Goal: Information Seeking & Learning: Learn about a topic

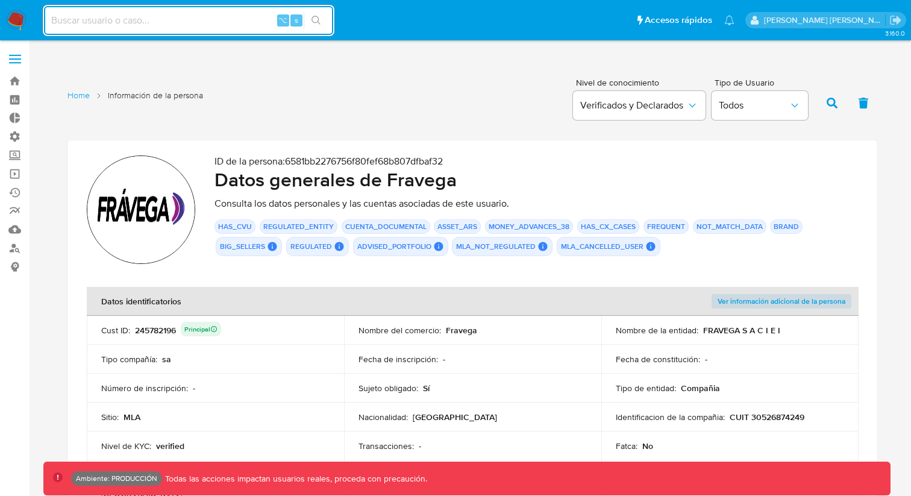
click at [218, 168] on h2 "Datos generales de [PERSON_NAME]" at bounding box center [537, 180] width 644 height 24
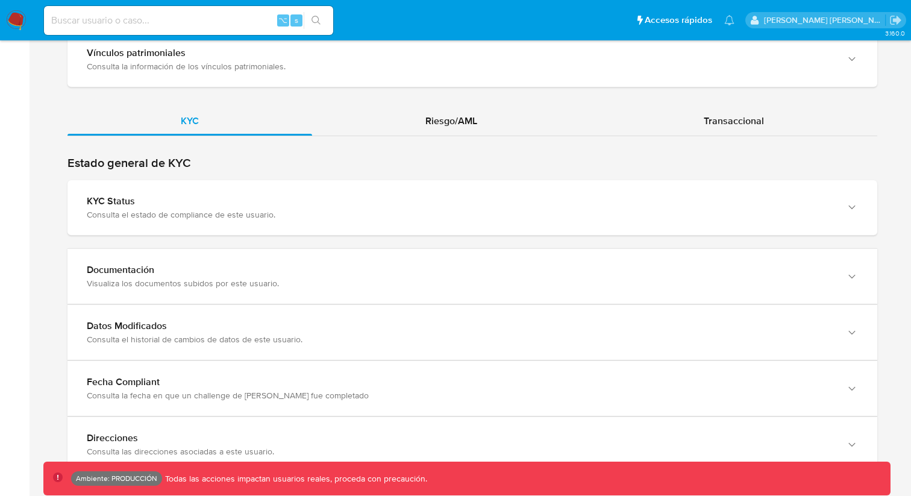
scroll to position [1176, 0]
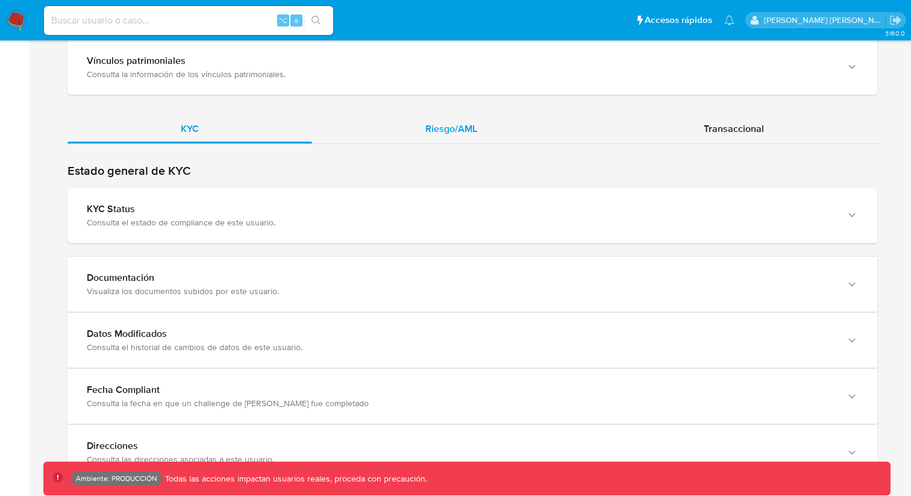
click at [389, 124] on div "Riesgo/AML" at bounding box center [451, 129] width 278 height 29
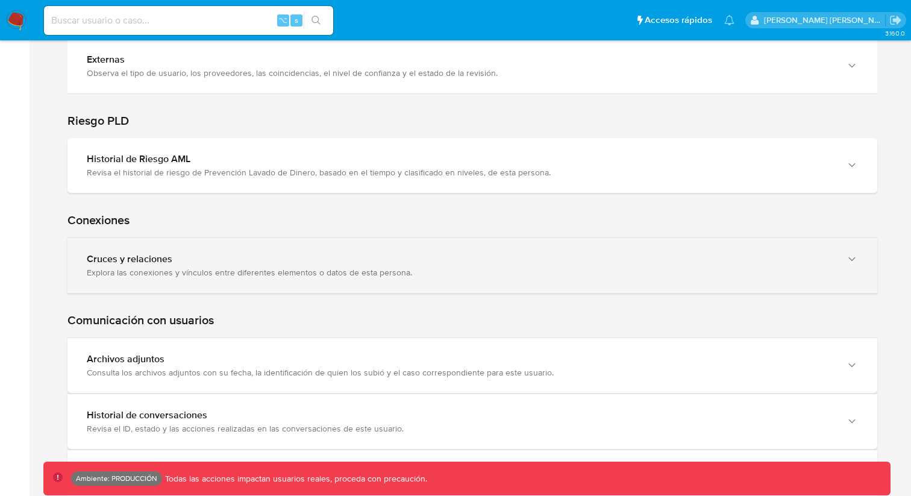
scroll to position [1660, 0]
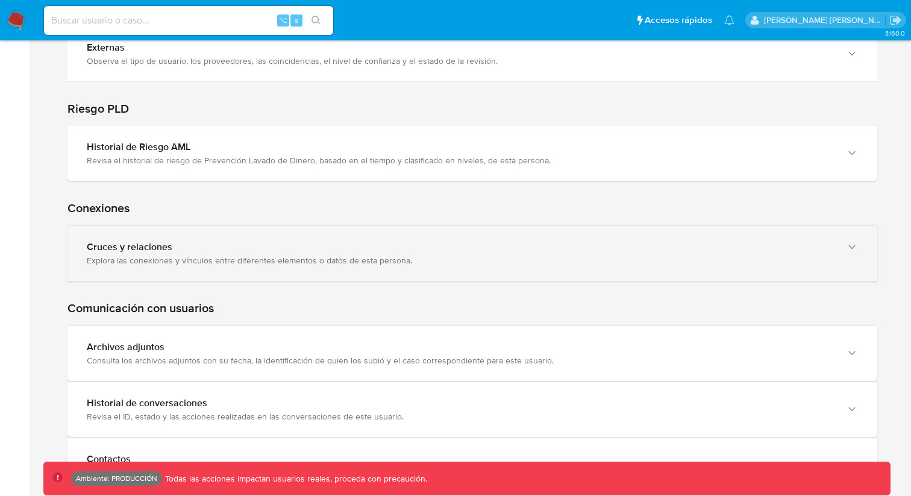
click at [141, 255] on div "Explora las conexiones y vínculos entre diferentes elementos o datos de esta pe…" at bounding box center [460, 260] width 747 height 11
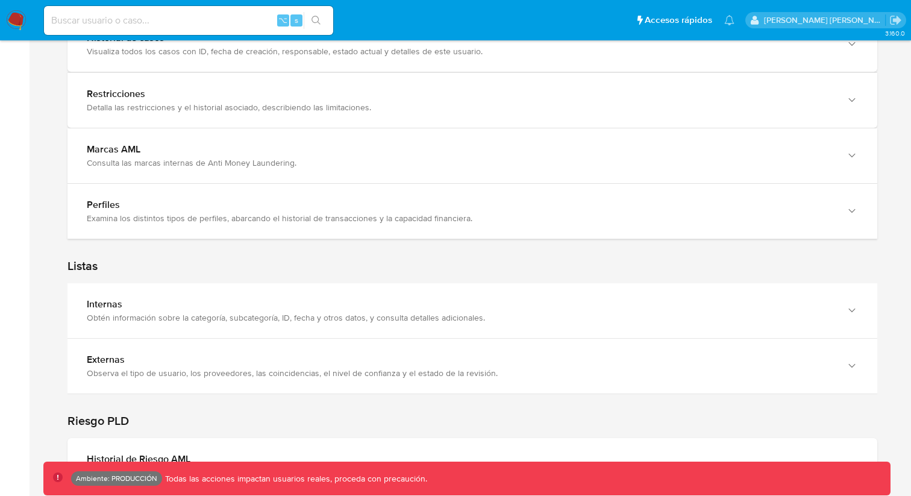
scroll to position [1344, 0]
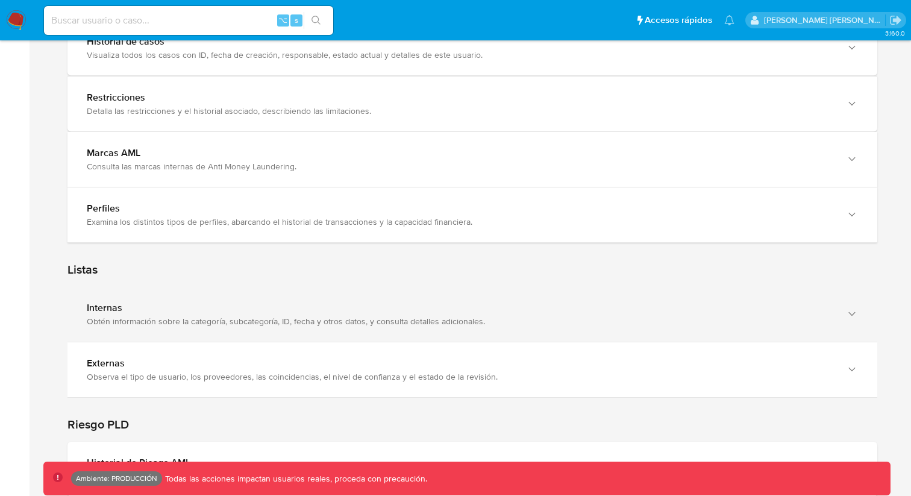
click at [134, 302] on div "Internas" at bounding box center [460, 308] width 747 height 12
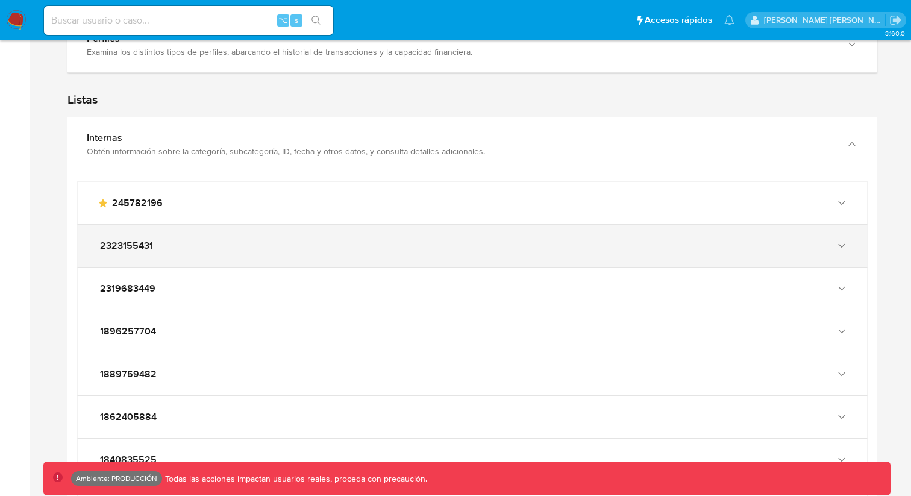
scroll to position [1520, 0]
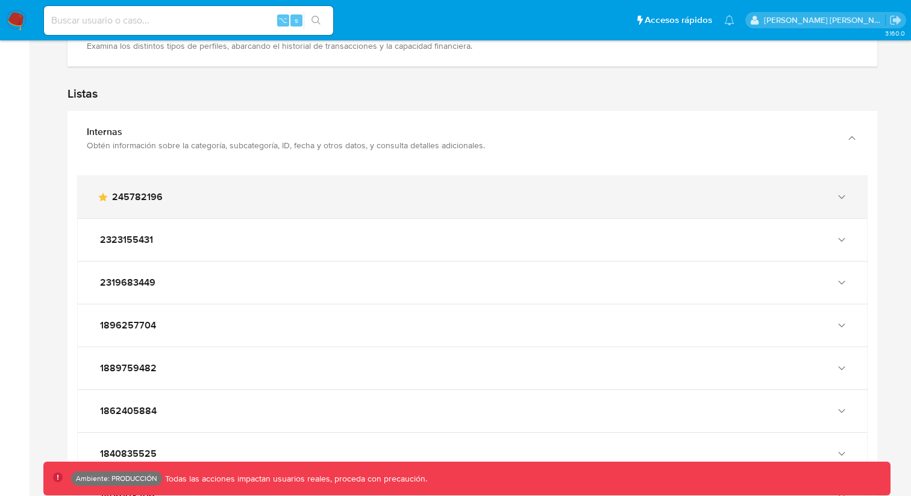
click at [201, 176] on div "main-user-icon 245782196" at bounding box center [473, 197] width 790 height 42
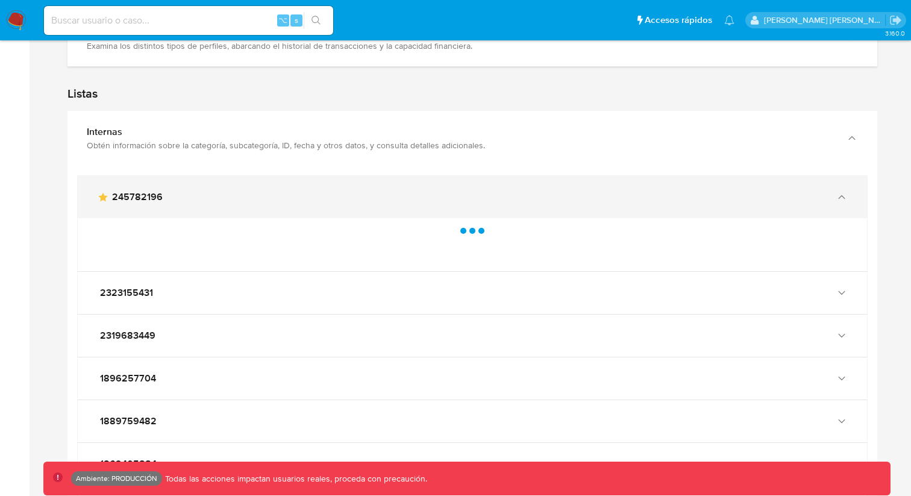
click at [201, 176] on div "main-user-icon 245782196" at bounding box center [473, 197] width 790 height 42
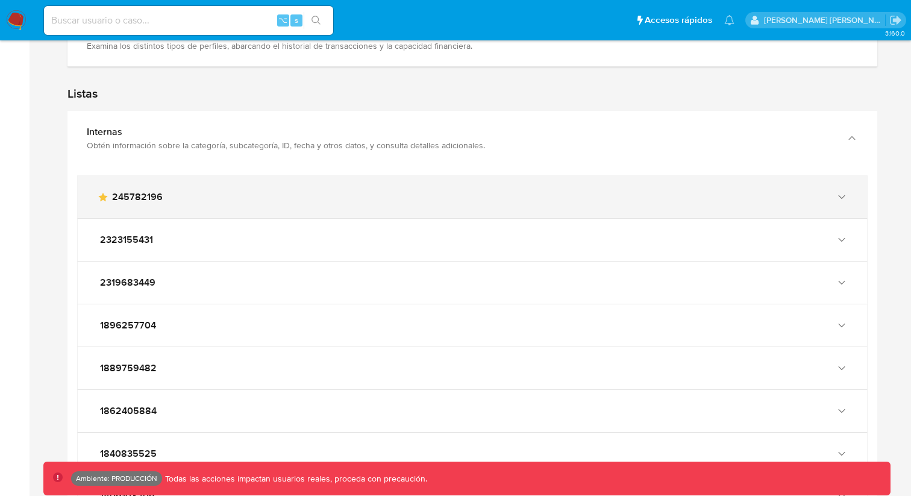
click at [201, 176] on div "main-user-icon 245782196" at bounding box center [473, 197] width 790 height 42
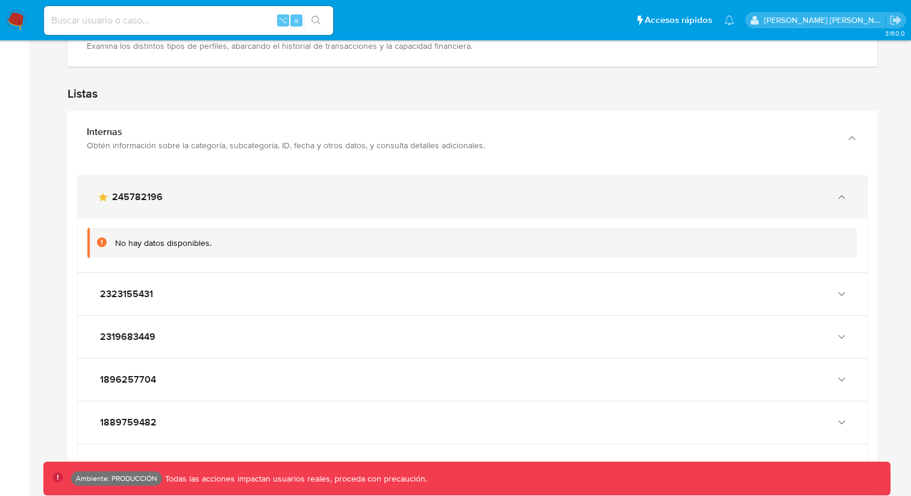
click at [201, 176] on div "main-user-icon 245782196" at bounding box center [473, 197] width 790 height 42
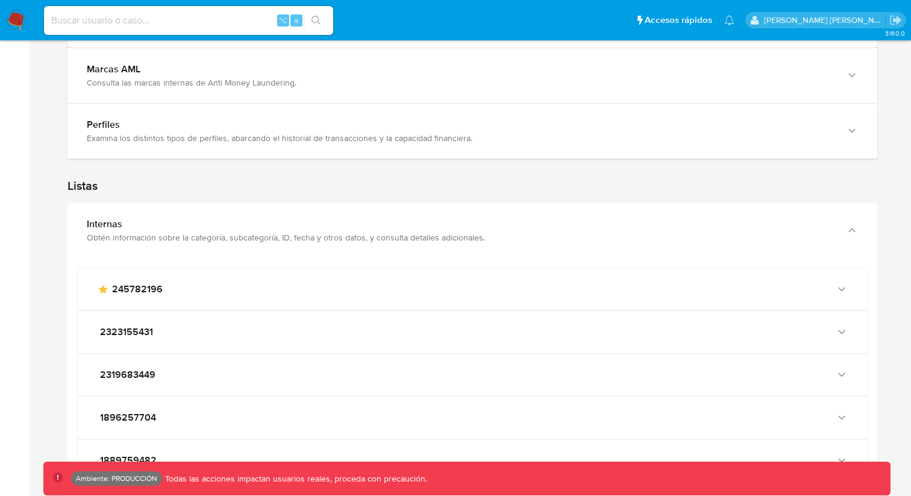
scroll to position [1427, 0]
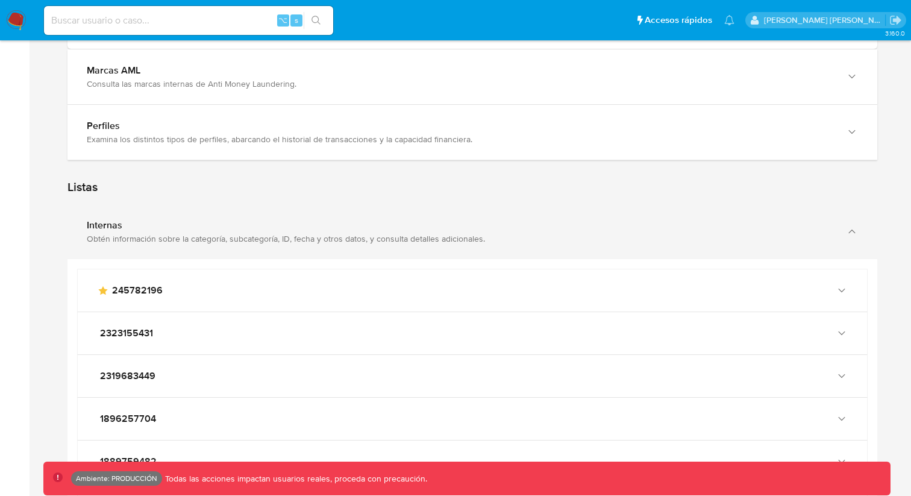
click at [186, 238] on div "Internas Obtén información sobre la categoría, subcategoría, ID, fecha y otros …" at bounding box center [473, 231] width 810 height 55
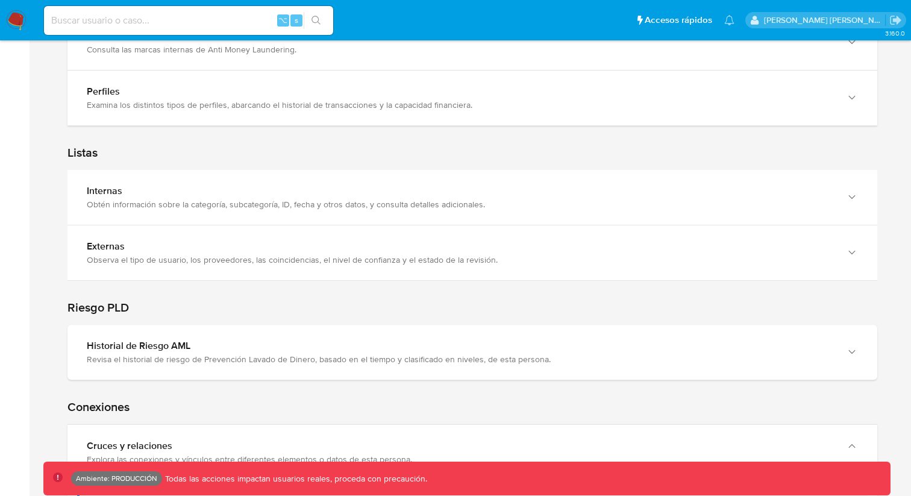
scroll to position [1469, 0]
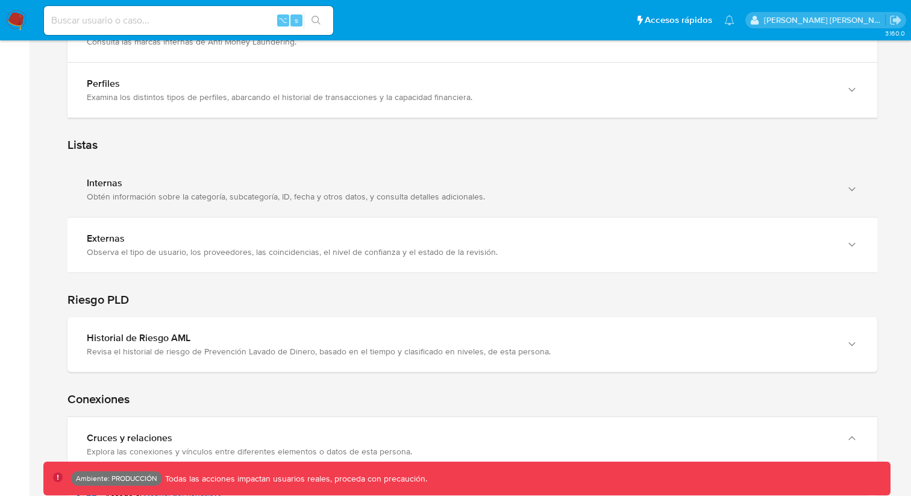
click at [147, 191] on div "Obtén información sobre la categoría, subcategoría, ID, fecha y otros datos, y …" at bounding box center [460, 196] width 747 height 11
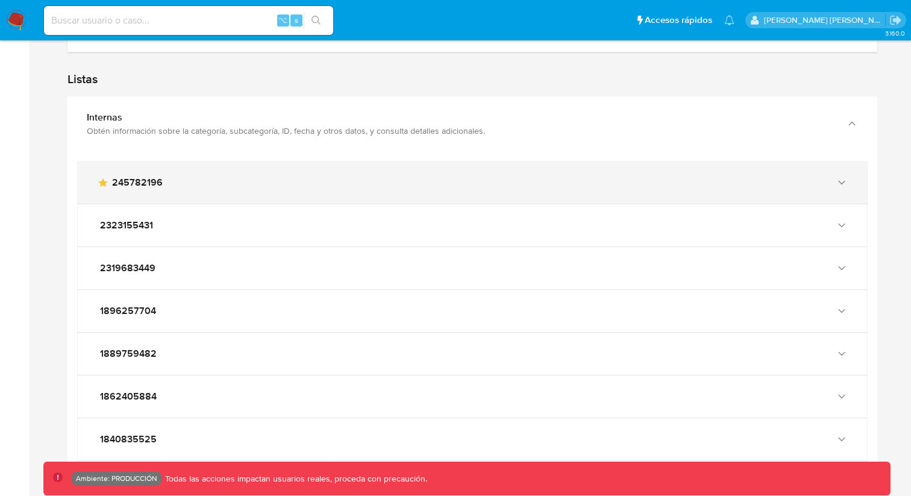
scroll to position [1532, 0]
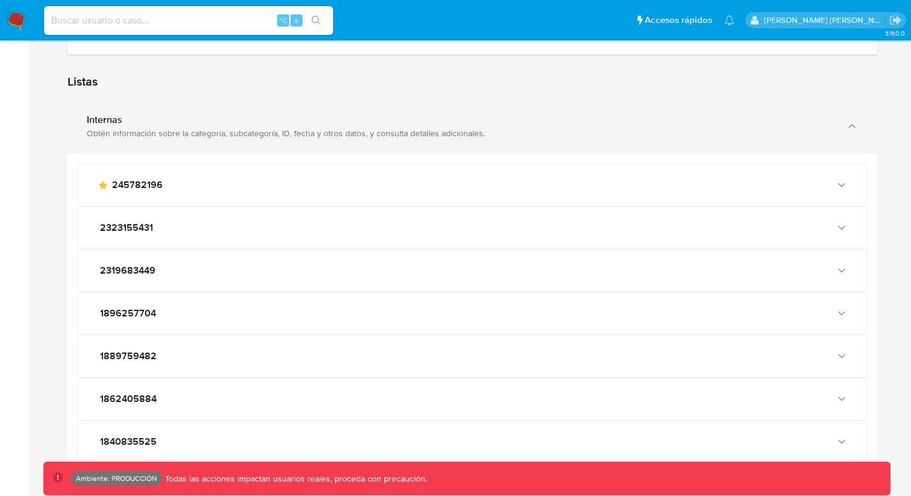
click at [280, 128] on div "Obtén información sobre la categoría, subcategoría, ID, fecha y otros datos, y …" at bounding box center [460, 133] width 747 height 11
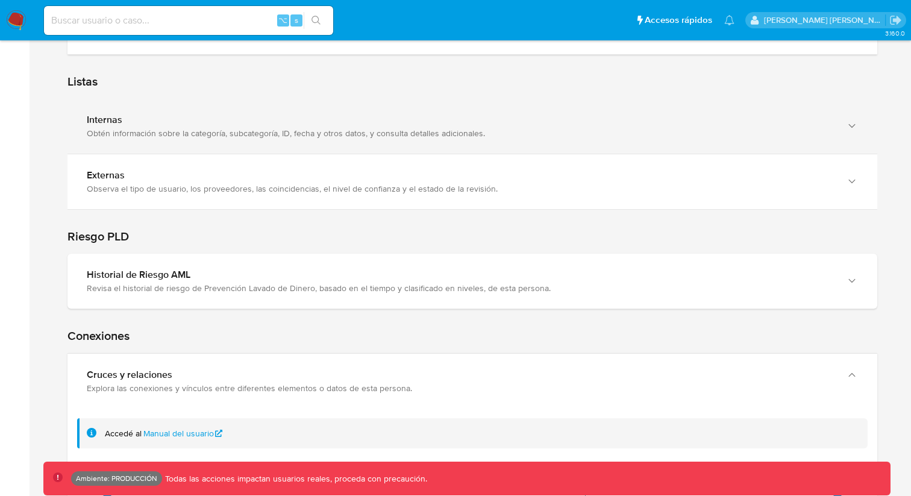
click at [280, 128] on div "Obtén información sobre la categoría, subcategoría, ID, fecha y otros datos, y …" at bounding box center [460, 133] width 747 height 11
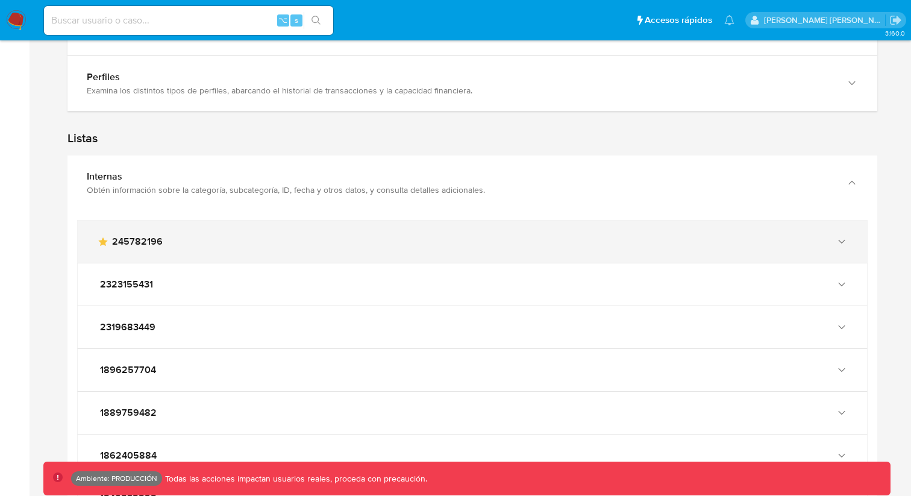
scroll to position [1477, 0]
click at [148, 236] on div "main-user-icon 245782196" at bounding box center [473, 240] width 790 height 42
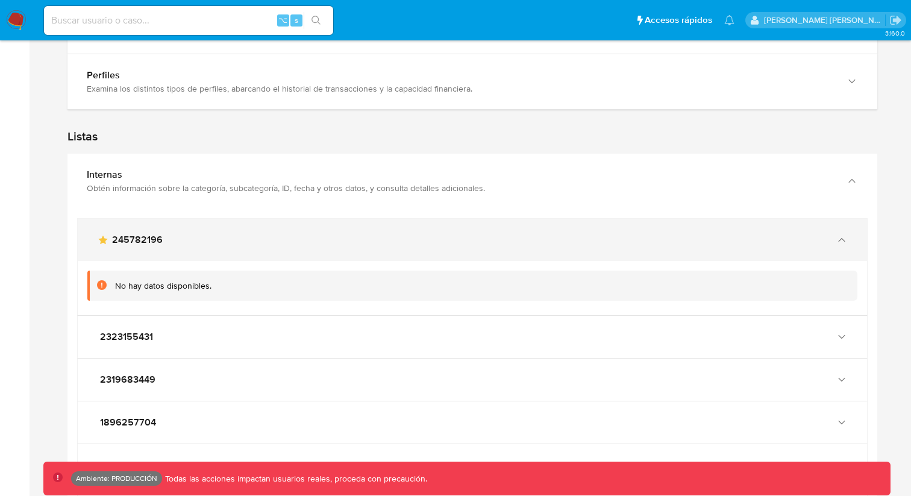
click at [187, 234] on div "main-user-icon 245782196" at bounding box center [460, 240] width 727 height 12
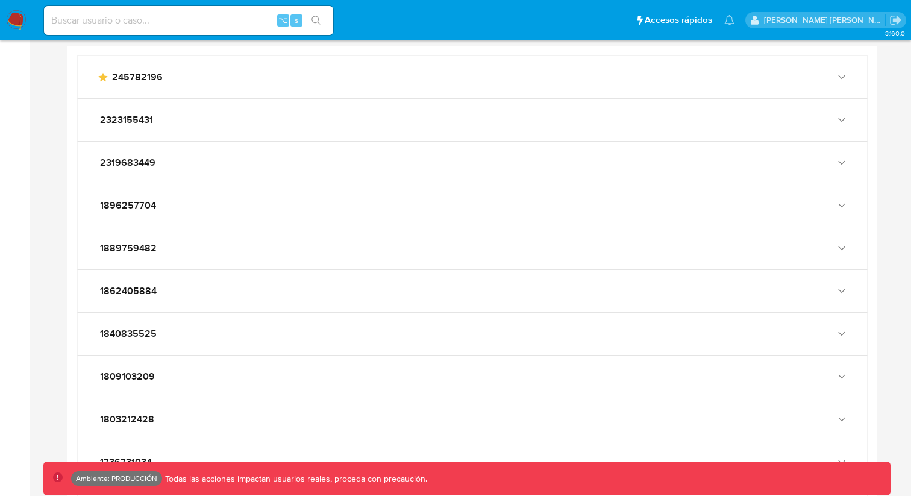
scroll to position [1642, 0]
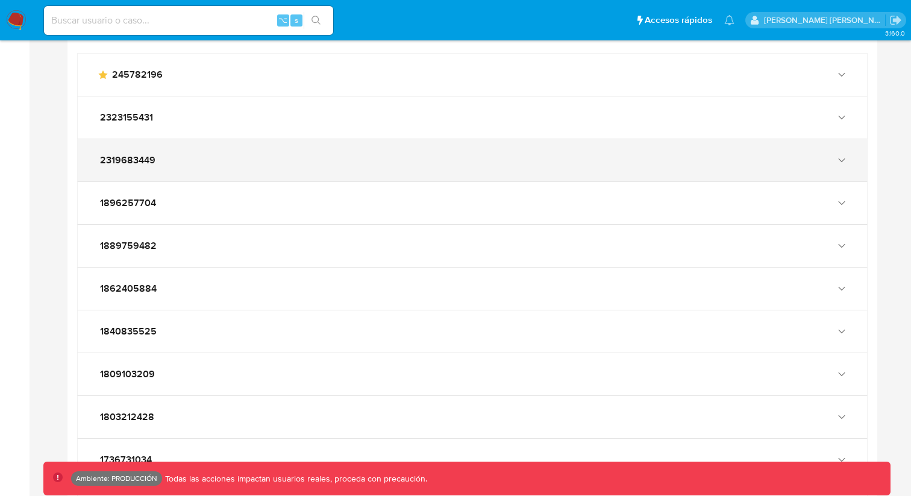
click at [171, 139] on div "2319683449" at bounding box center [473, 160] width 790 height 42
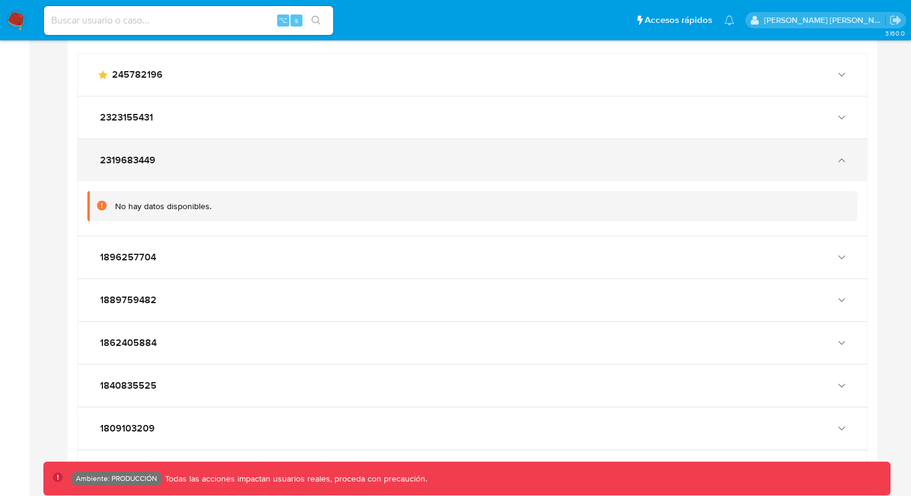
click at [171, 139] on div "2319683449" at bounding box center [473, 160] width 790 height 42
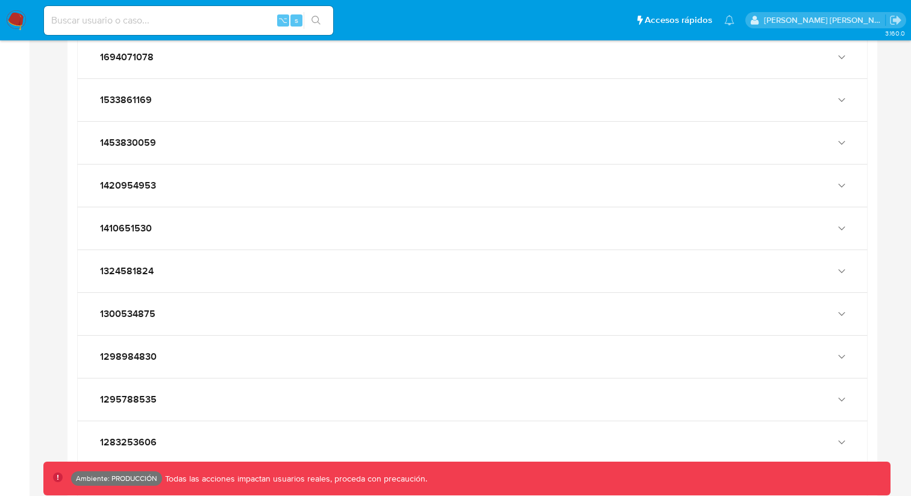
scroll to position [2146, 0]
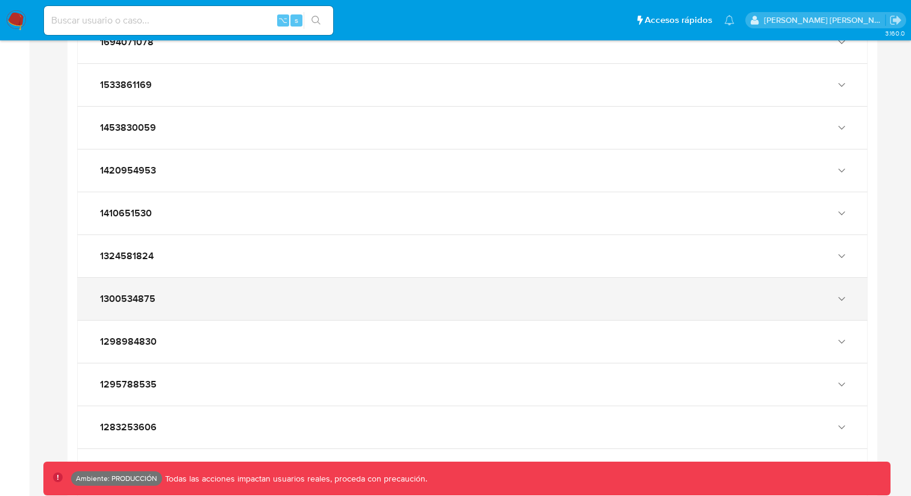
click at [149, 297] on div "1300534875" at bounding box center [473, 299] width 790 height 42
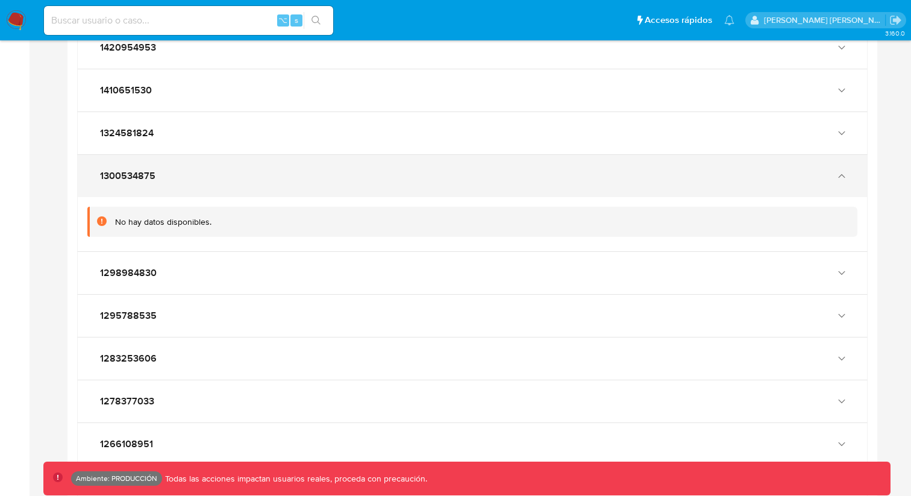
scroll to position [2284, 0]
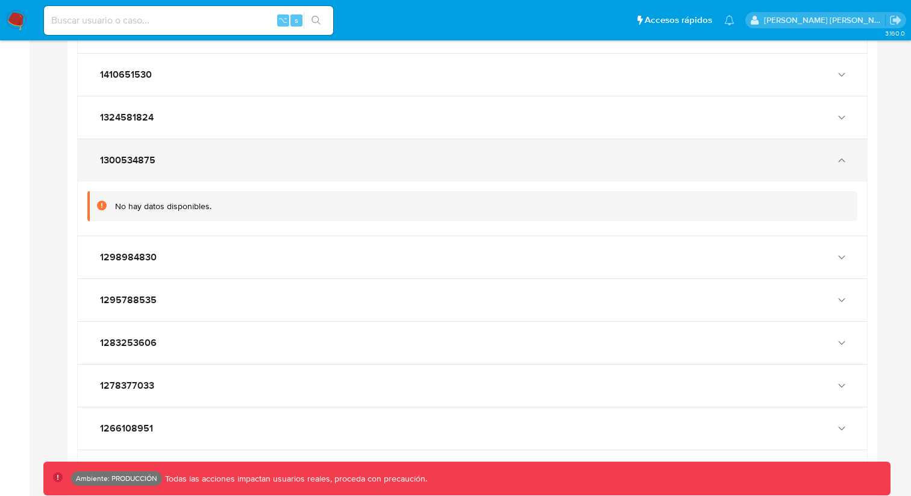
click at [180, 154] on div "1300534875" at bounding box center [460, 160] width 727 height 12
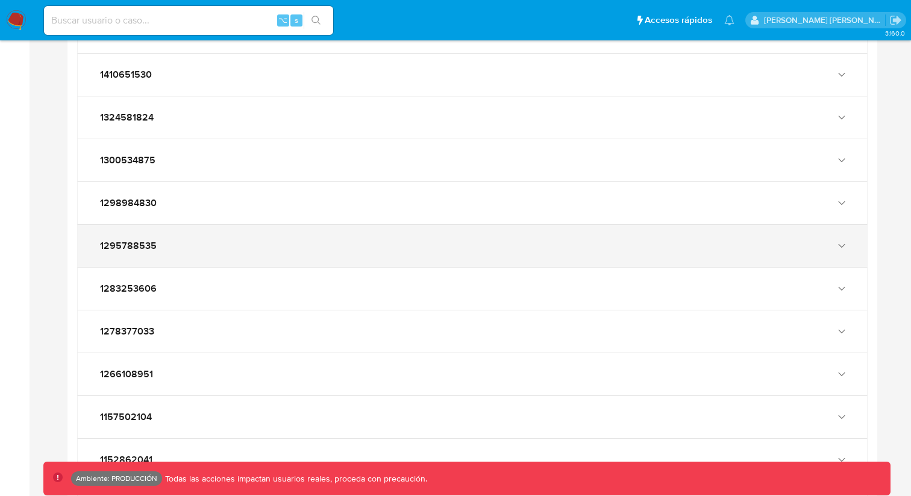
click at [171, 240] on div "1295788535" at bounding box center [460, 246] width 727 height 12
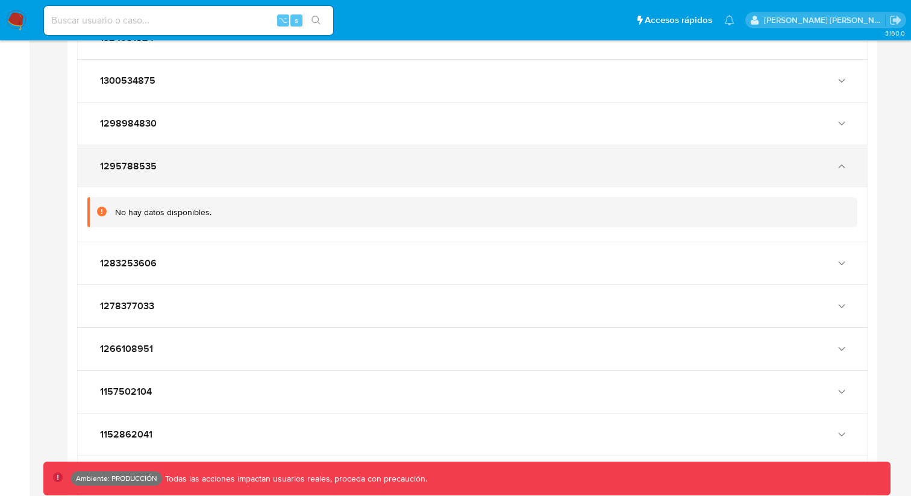
click at [171, 242] on div "1283253606" at bounding box center [473, 263] width 790 height 42
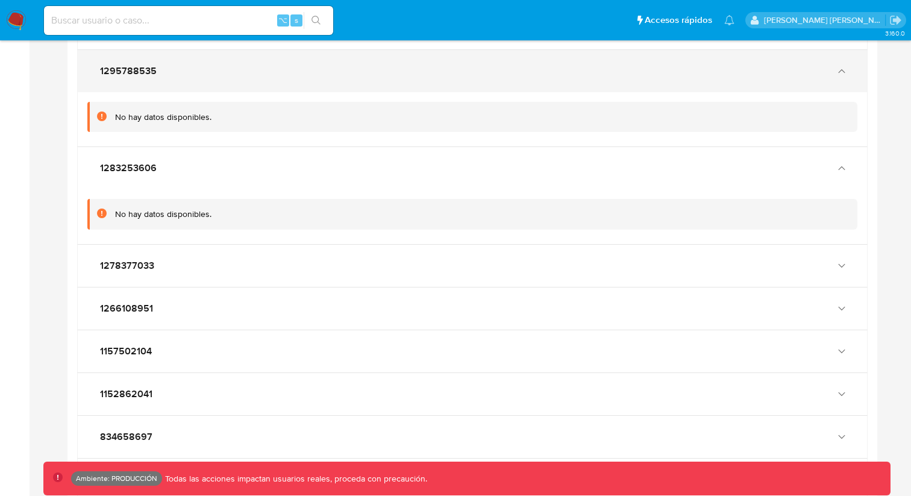
scroll to position [2460, 0]
click at [171, 243] on div "1278377033" at bounding box center [473, 264] width 790 height 42
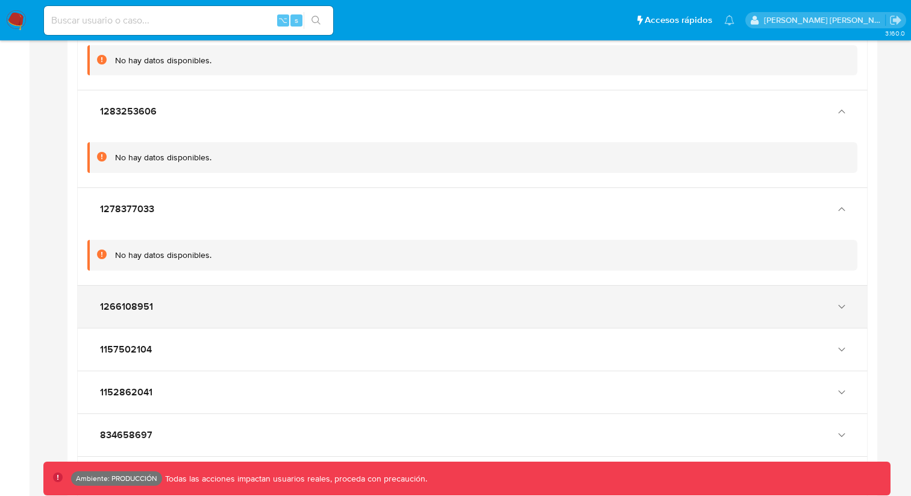
click at [152, 301] on div "1266108951" at bounding box center [460, 307] width 727 height 12
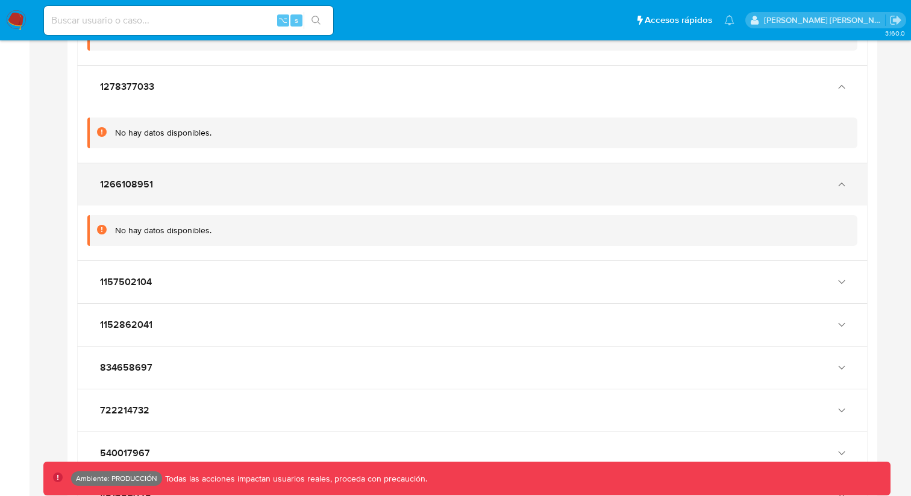
scroll to position [2639, 0]
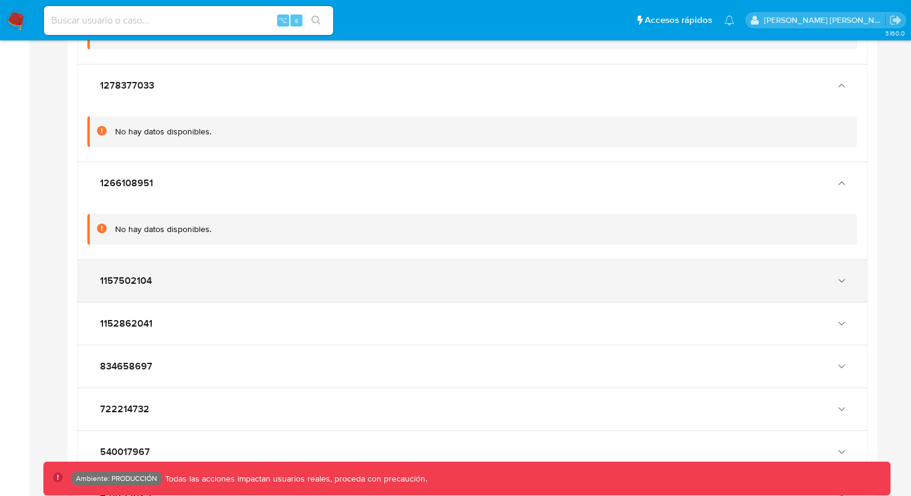
click at [153, 277] on div "1157502104" at bounding box center [473, 281] width 790 height 42
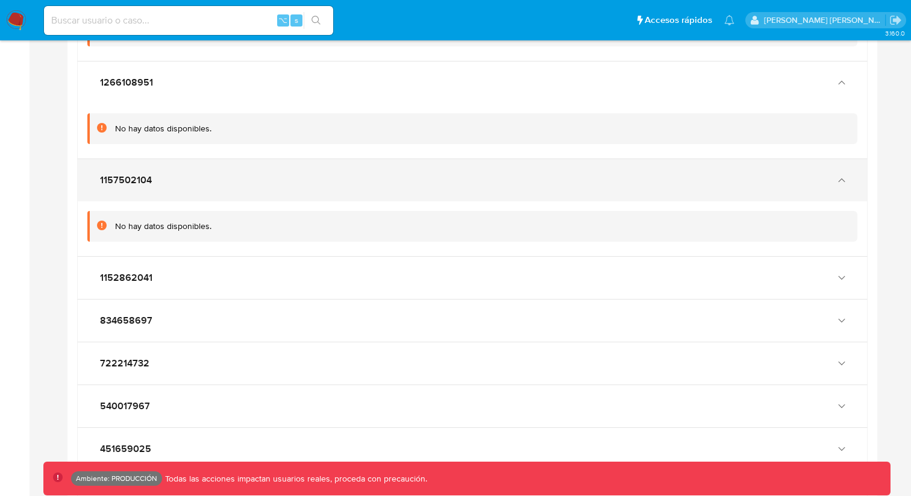
scroll to position [2749, 0]
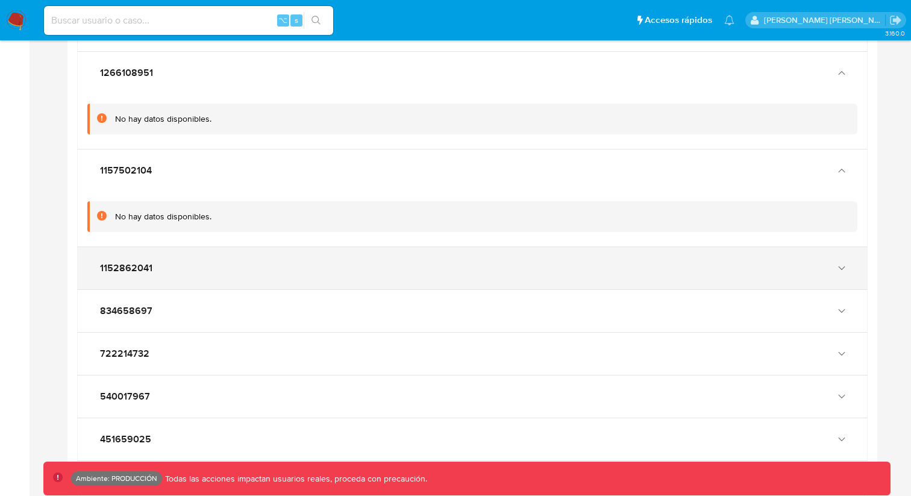
click at [157, 262] on div "1152862041" at bounding box center [460, 268] width 727 height 12
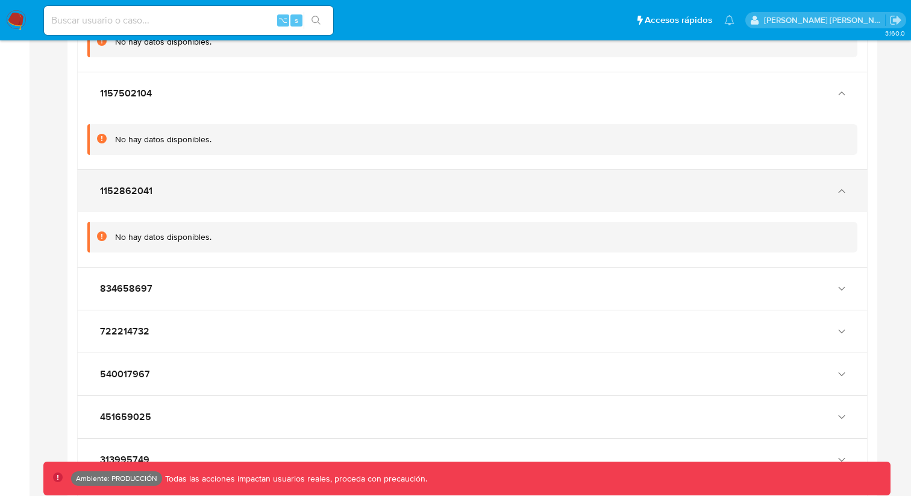
scroll to position [2855, 0]
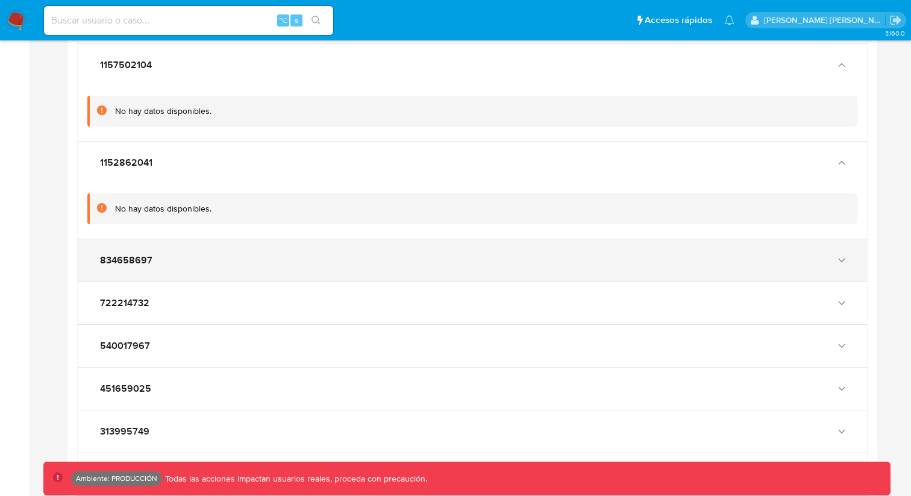
click at [139, 265] on div "834658697" at bounding box center [473, 260] width 790 height 42
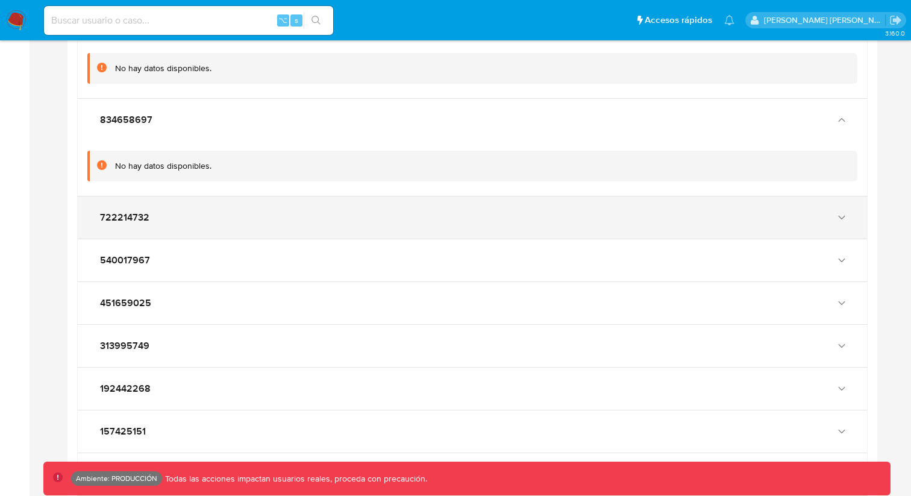
scroll to position [3000, 0]
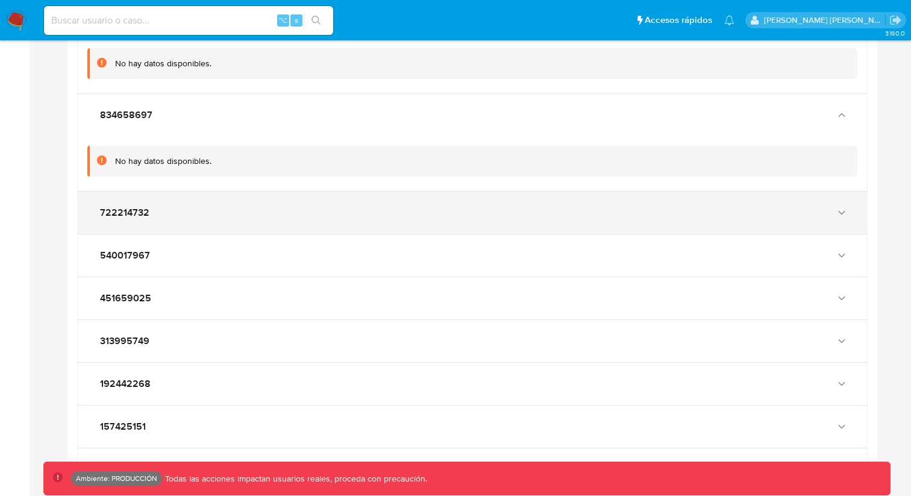
click at [157, 207] on div "722214732" at bounding box center [460, 213] width 727 height 12
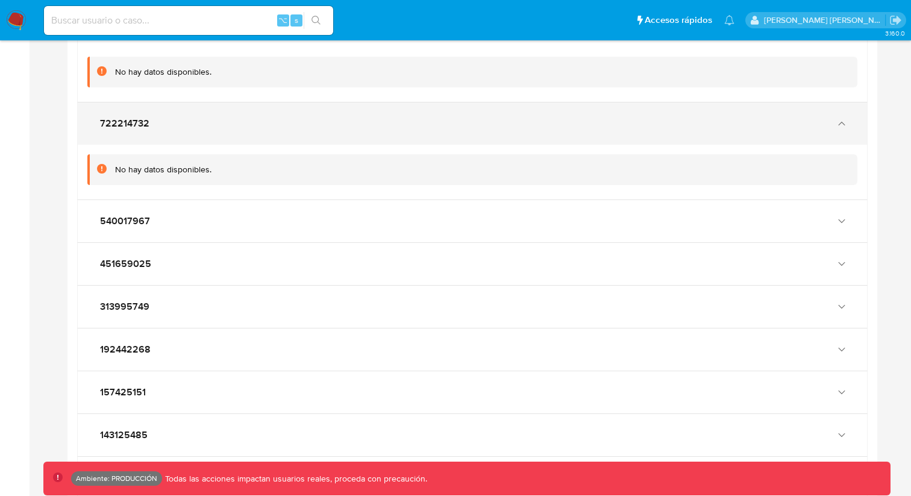
scroll to position [3092, 0]
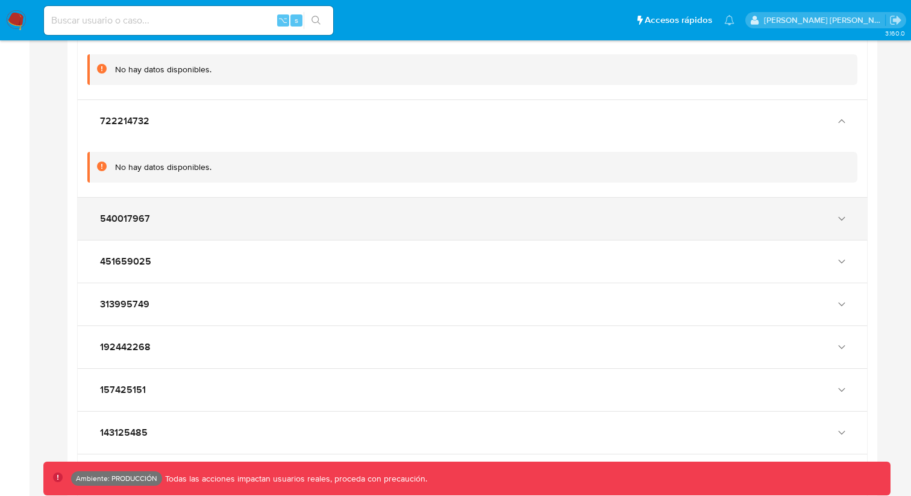
click at [146, 213] on span "540017967" at bounding box center [125, 219] width 50 height 12
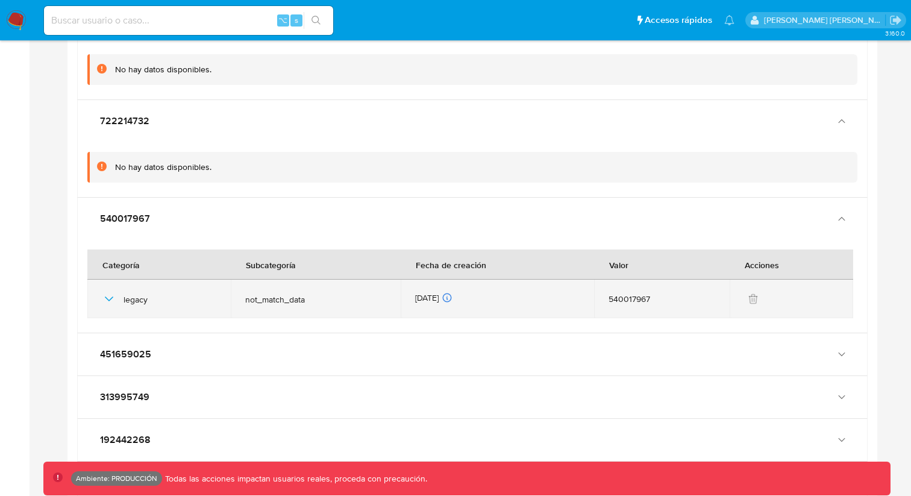
click at [108, 292] on icon "button" at bounding box center [109, 299] width 14 height 14
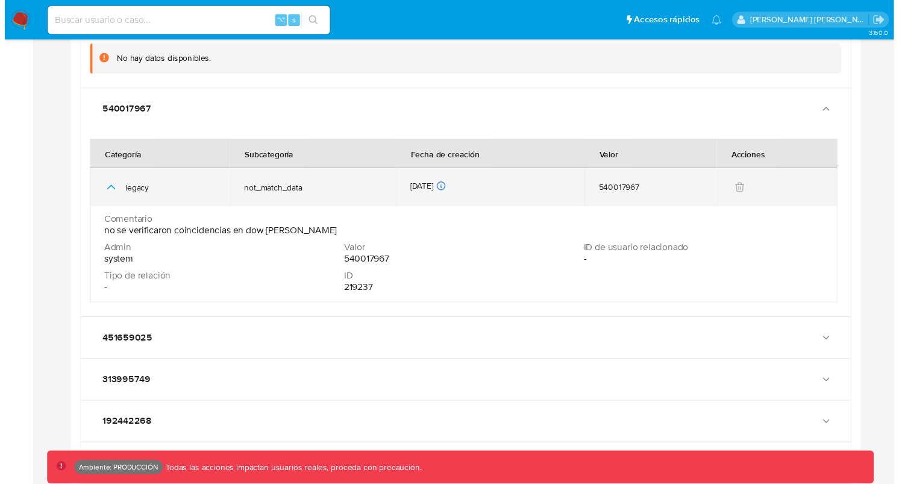
scroll to position [3205, 0]
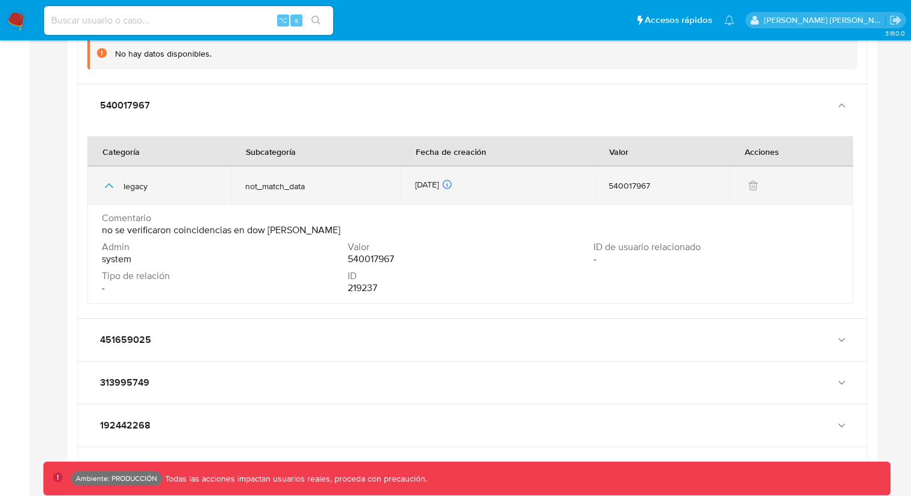
click at [126, 181] on span "legacy" at bounding box center [170, 186] width 93 height 11
drag, startPoint x: 251, startPoint y: 177, endPoint x: 272, endPoint y: 181, distance: 22.0
click at [272, 181] on span "not_match_data" at bounding box center [315, 186] width 141 height 11
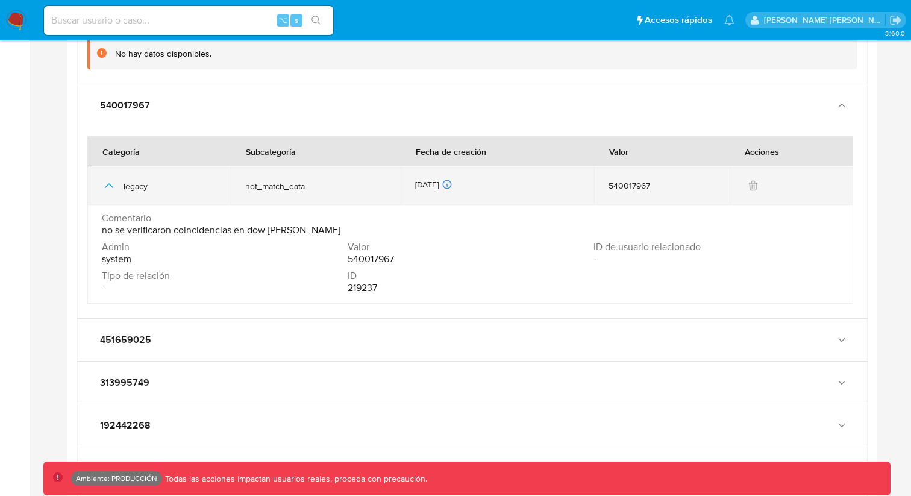
drag, startPoint x: 417, startPoint y: 169, endPoint x: 462, endPoint y: 169, distance: 45.2
click at [462, 179] on div "[DATE] [DATE] 11:59:34" at bounding box center [497, 185] width 165 height 13
click at [592, 173] on td "[DATE] [DATE] 11:59:34" at bounding box center [497, 185] width 193 height 39
click at [615, 183] on td "540017967" at bounding box center [662, 185] width 136 height 39
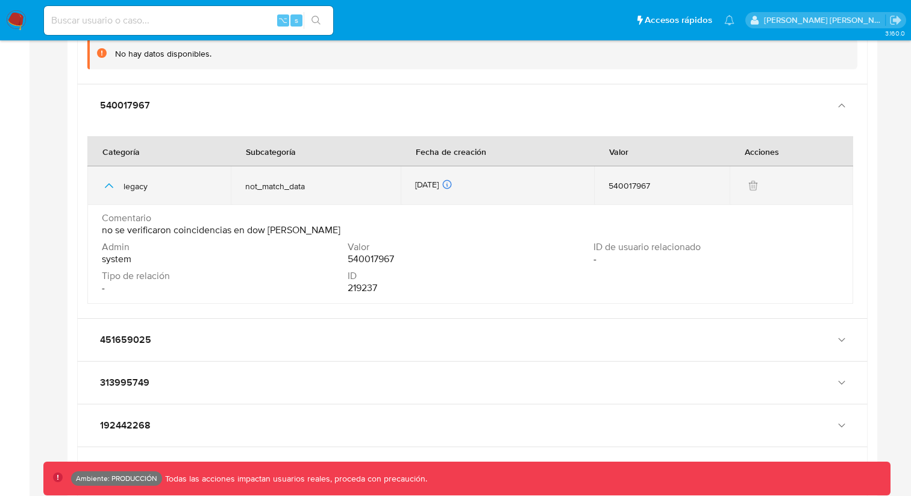
click at [635, 180] on div "540017967" at bounding box center [662, 185] width 107 height 11
click at [286, 181] on span "not_match_data" at bounding box center [315, 186] width 141 height 11
click at [250, 181] on span "not_match_data" at bounding box center [315, 186] width 141 height 11
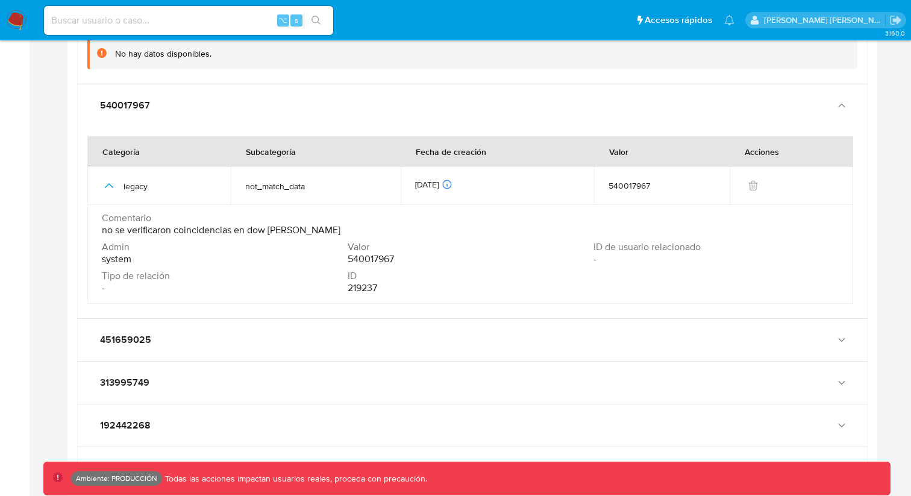
drag, startPoint x: 98, startPoint y: 218, endPoint x: 297, endPoint y: 226, distance: 198.5
click at [297, 226] on td "Comentario no se verificaron coincidencias en dow [PERSON_NAME] Admin system Va…" at bounding box center [470, 254] width 766 height 99
click at [297, 226] on div "Comentario no se verificaron coincidencias en dow [PERSON_NAME]" at bounding box center [470, 226] width 737 height 29
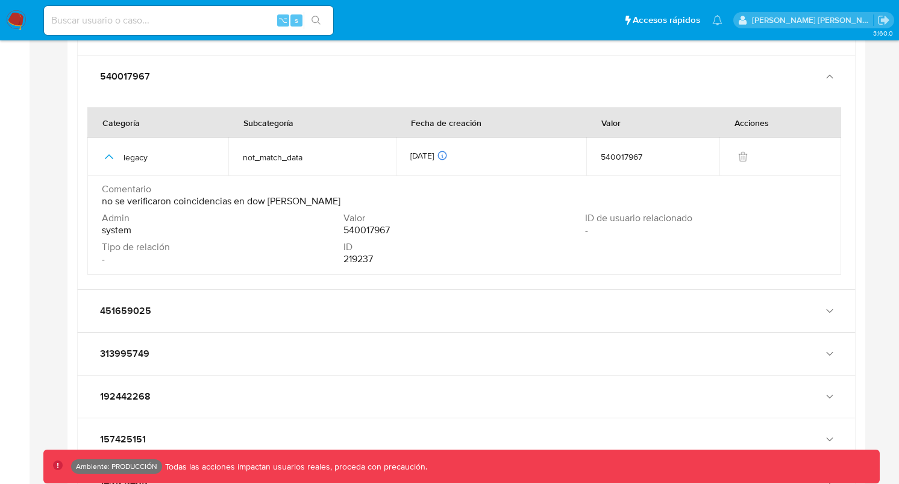
scroll to position [3235, 0]
click at [103, 195] on span "no se verificaron coincidencias en dow [PERSON_NAME]" at bounding box center [221, 201] width 239 height 12
click at [221, 195] on span "no se verificaron coincidencias en dow [PERSON_NAME]" at bounding box center [221, 201] width 239 height 12
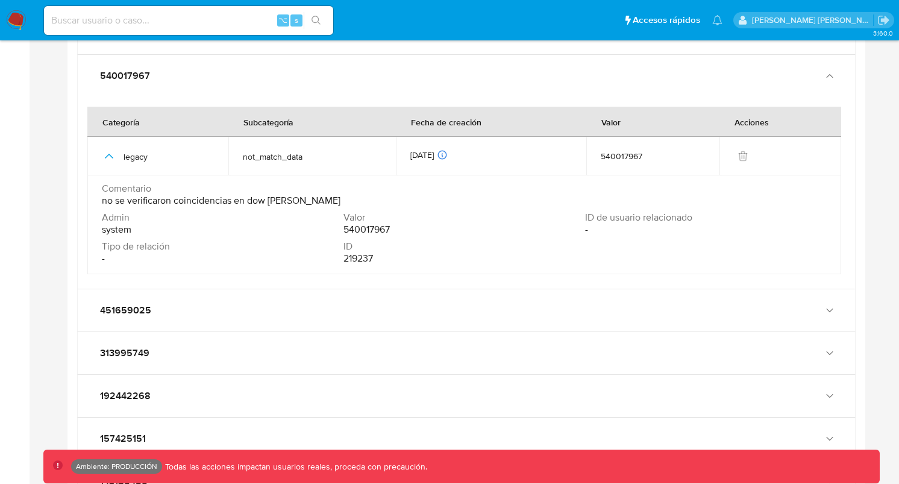
click at [287, 199] on div "Comentario no se verificaron coincidencias en dow [PERSON_NAME]" at bounding box center [464, 197] width 725 height 29
drag, startPoint x: 246, startPoint y: 192, endPoint x: 299, endPoint y: 184, distance: 53.5
click at [299, 184] on div "Comentario no se verificaron coincidencias en dow [PERSON_NAME]" at bounding box center [464, 195] width 725 height 24
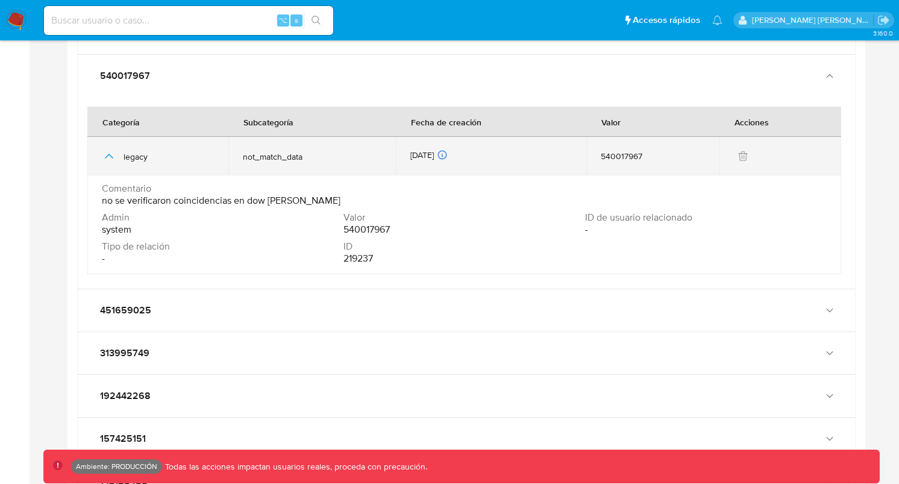
click at [108, 149] on icon "button" at bounding box center [109, 156] width 14 height 14
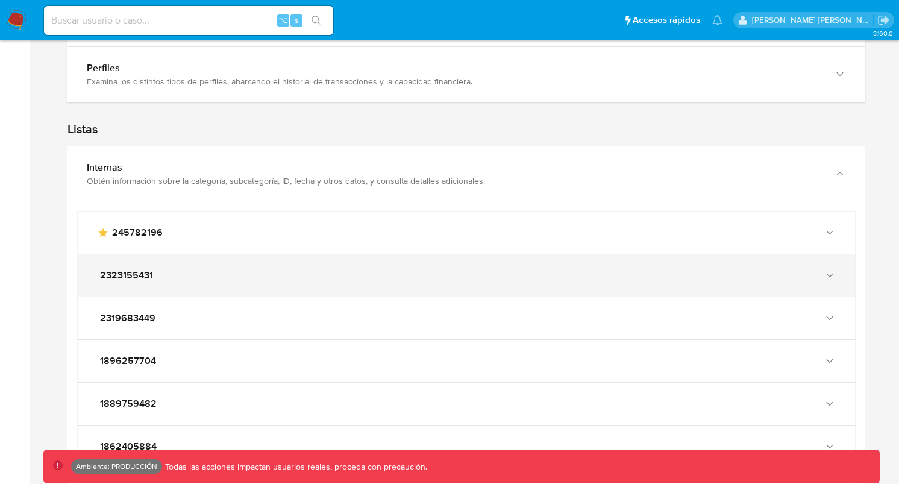
scroll to position [1503, 0]
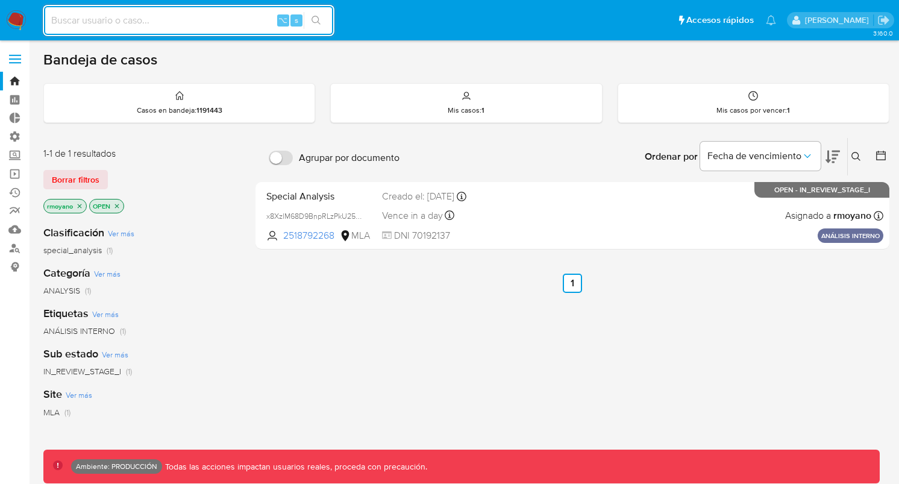
click at [415, 286] on ul "Anterior 1 Siguiente" at bounding box center [573, 283] width 634 height 19
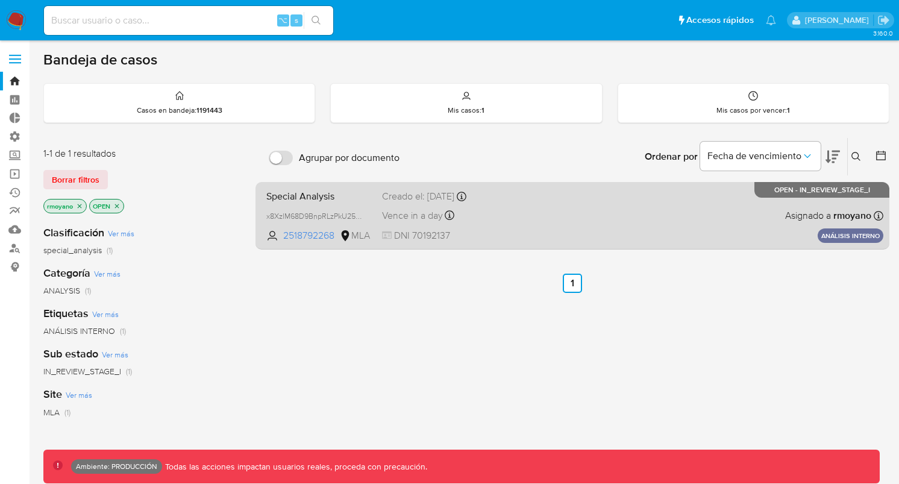
click at [592, 233] on div "Special Analysis x8XzlM68D9BnpRLzPkU25jSH 2518792268 MLA Creado el: [DATE] Crea…" at bounding box center [573, 215] width 622 height 61
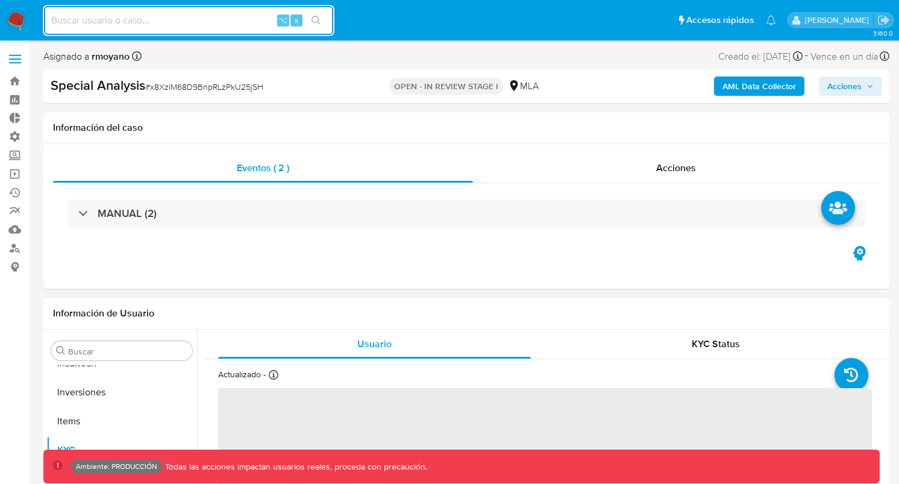
scroll to position [567, 0]
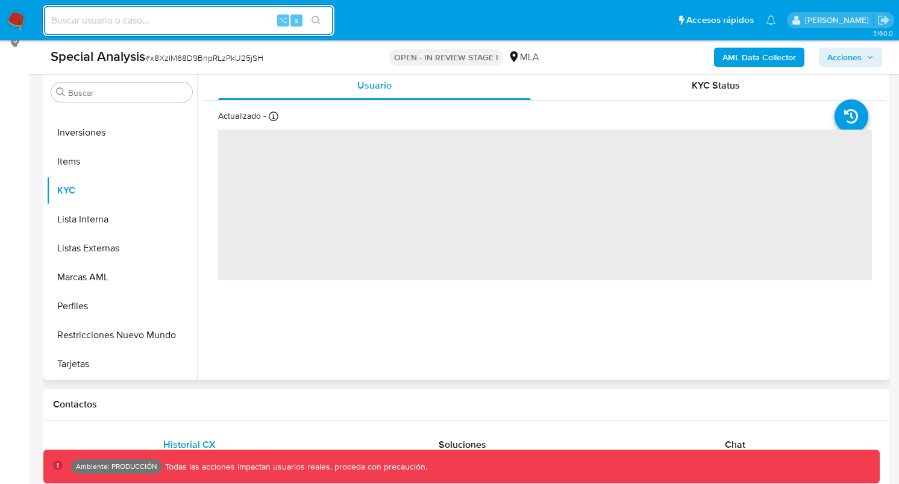
select select "10"
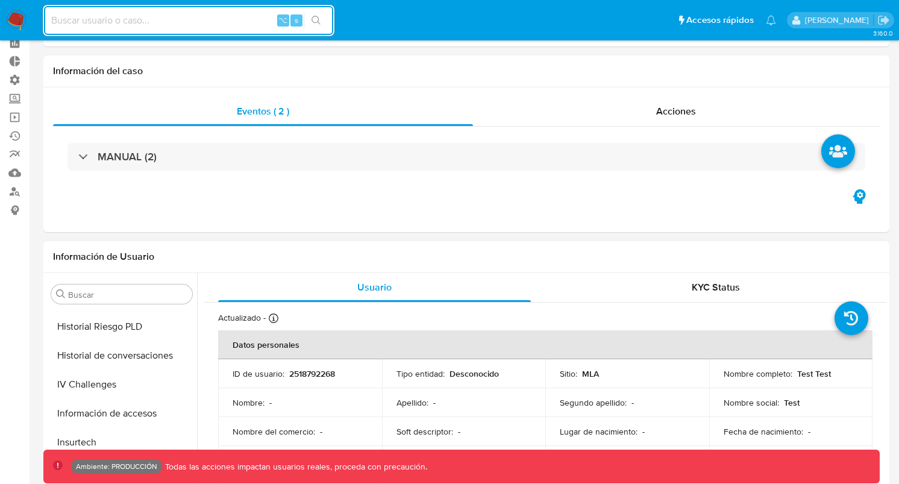
scroll to position [0, 0]
